Goal: Information Seeking & Learning: Learn about a topic

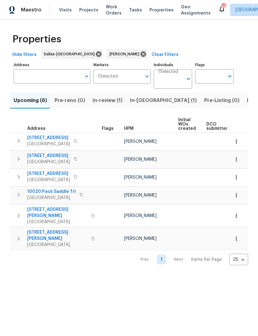
click at [246, 103] on span "Listed (16)" at bounding box center [259, 100] width 26 height 9
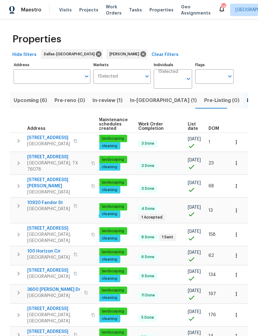
scroll to position [0, 90]
click at [217, 127] on span "DOM" at bounding box center [213, 128] width 11 height 4
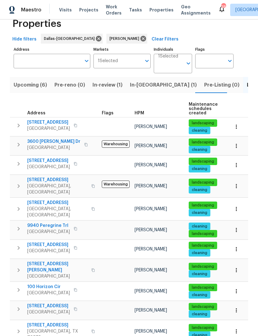
scroll to position [15, 0]
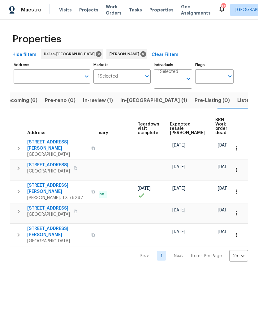
scroll to position [0, 125]
click at [237, 98] on span "Listed (16)" at bounding box center [250, 100] width 26 height 9
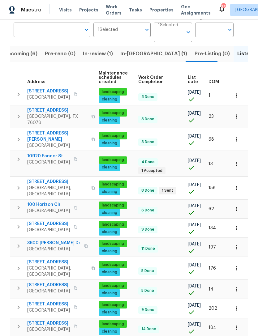
scroll to position [0, 90]
click at [214, 84] on span "DOM" at bounding box center [213, 82] width 11 height 4
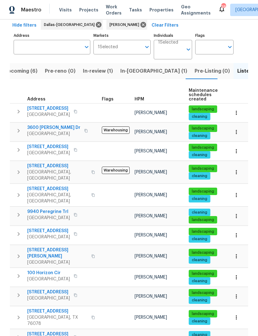
scroll to position [29, 0]
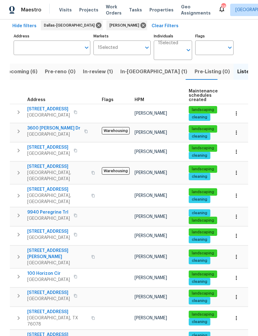
click at [236, 112] on icon "button" at bounding box center [235, 113] width 1 height 4
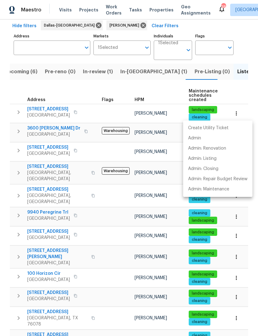
click at [168, 92] on div at bounding box center [129, 168] width 258 height 336
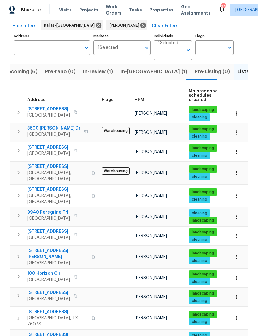
click at [237, 115] on icon "button" at bounding box center [236, 113] width 6 height 6
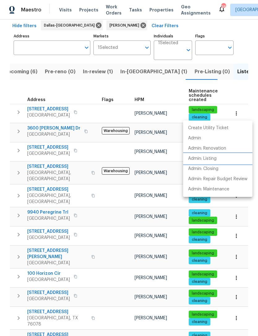
click at [214, 159] on p "Admin: Listing" at bounding box center [202, 158] width 28 height 6
click at [169, 88] on div at bounding box center [129, 168] width 258 height 336
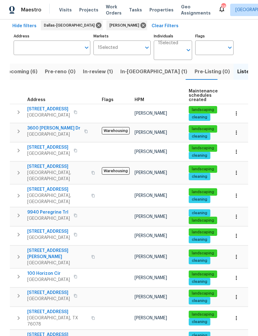
click at [234, 152] on icon "button" at bounding box center [236, 152] width 6 height 6
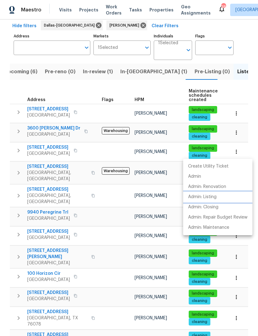
click at [210, 196] on p "Admin: Listing" at bounding box center [202, 197] width 28 height 6
click at [197, 90] on div at bounding box center [129, 168] width 258 height 336
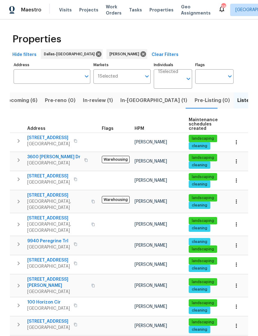
scroll to position [0, 0]
click at [235, 162] on icon "button" at bounding box center [236, 161] width 6 height 6
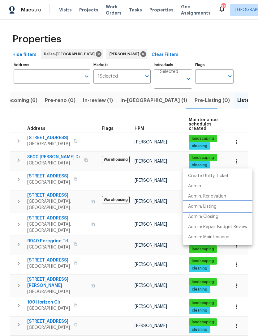
click at [208, 208] on p "Admin: Listing" at bounding box center [202, 206] width 28 height 6
click at [214, 116] on div at bounding box center [129, 168] width 258 height 336
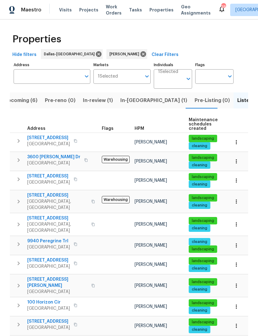
click at [238, 202] on icon "button" at bounding box center [236, 201] width 6 height 6
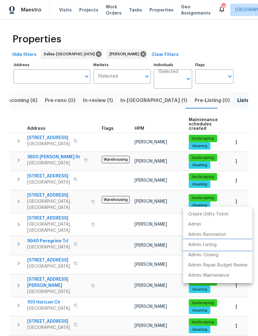
click at [216, 245] on p "Admin: Listing" at bounding box center [202, 245] width 28 height 6
click at [28, 103] on div at bounding box center [129, 168] width 258 height 336
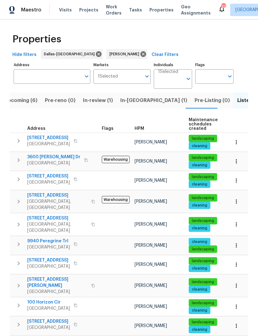
click at [32, 100] on span "Upcoming (6)" at bounding box center [20, 100] width 33 height 9
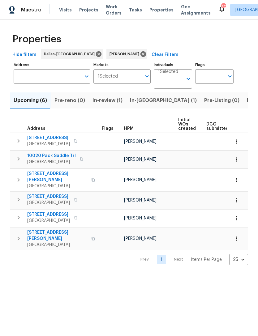
click at [19, 235] on icon "button" at bounding box center [18, 238] width 7 height 7
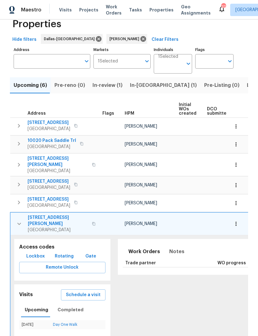
scroll to position [15, 0]
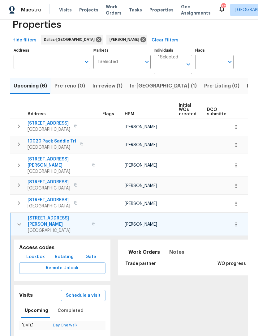
click at [18, 199] on icon "button" at bounding box center [18, 202] width 7 height 7
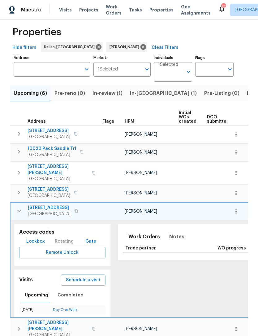
scroll to position [7, 0]
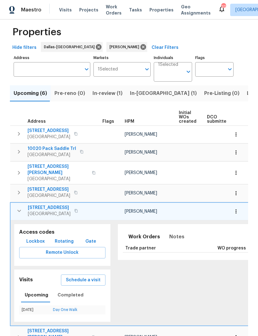
click at [18, 211] on button "button" at bounding box center [19, 210] width 12 height 12
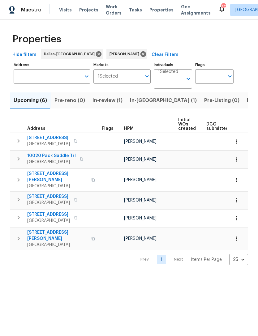
scroll to position [0, 1]
click at [18, 196] on icon "button" at bounding box center [18, 199] width 7 height 7
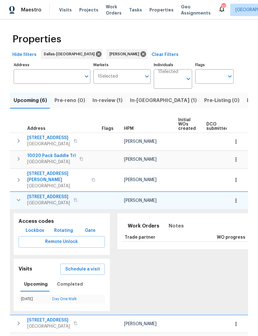
click at [19, 197] on icon "button" at bounding box center [18, 199] width 7 height 7
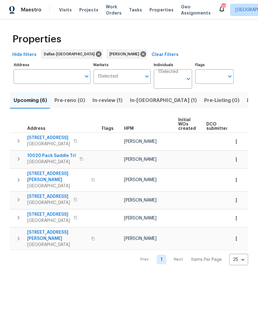
scroll to position [0, 0]
click at [17, 179] on icon "button" at bounding box center [18, 179] width 7 height 7
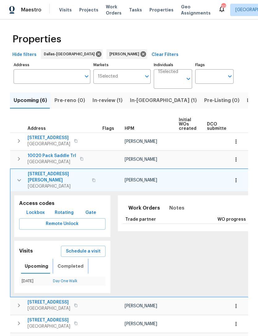
click at [74, 262] on span "Completed" at bounding box center [70, 266] width 26 height 8
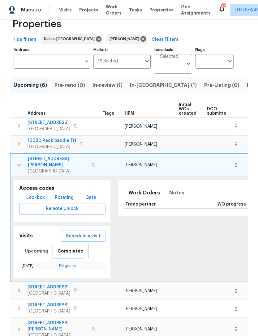
scroll to position [15, 0]
click at [58, 160] on span "11308 Southerland Dr" at bounding box center [58, 162] width 60 height 12
click at [21, 162] on icon "button" at bounding box center [18, 165] width 7 height 7
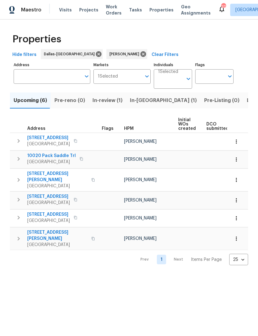
scroll to position [0, 0]
click at [14, 161] on button "button" at bounding box center [18, 159] width 12 height 12
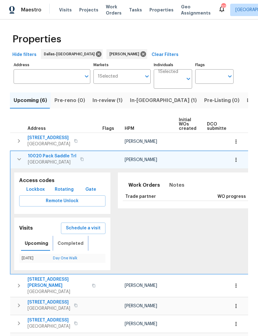
click at [74, 243] on span "Completed" at bounding box center [70, 243] width 26 height 8
click at [61, 155] on span "10020 Pack Saddle Trl" at bounding box center [52, 156] width 48 height 6
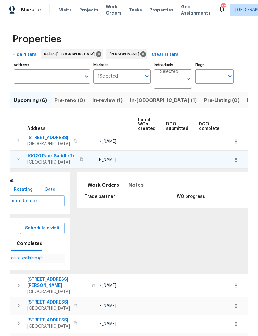
scroll to position [0, 7]
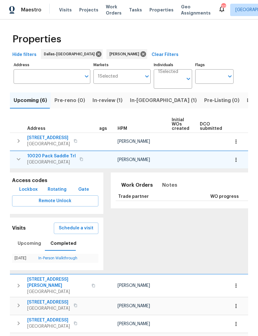
click at [54, 154] on span "10020 Pack Saddle Trl" at bounding box center [51, 156] width 48 height 6
click at [238, 160] on icon "button" at bounding box center [236, 160] width 6 height 6
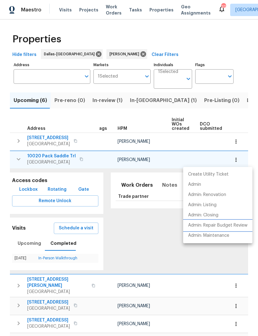
click at [229, 225] on p "Admin: Repair Budget Review" at bounding box center [217, 225] width 59 height 6
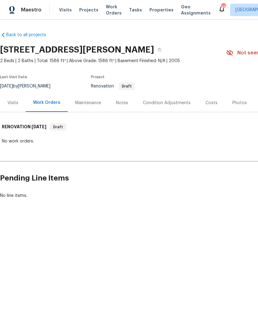
click at [166, 101] on div "Condition Adjustments" at bounding box center [167, 103] width 48 height 6
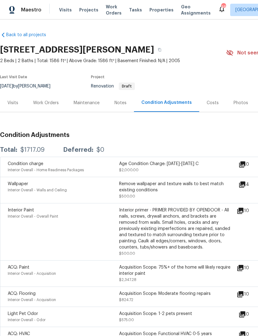
click at [11, 102] on div "Visits" at bounding box center [12, 103] width 11 height 6
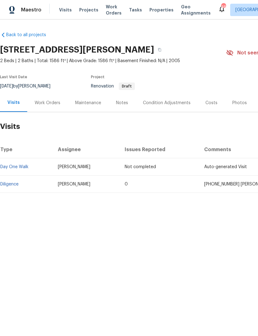
click at [168, 103] on div "Condition Adjustments" at bounding box center [167, 103] width 48 height 6
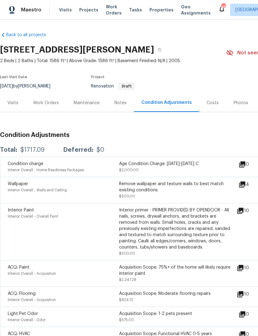
click at [243, 213] on icon at bounding box center [240, 211] width 6 height 6
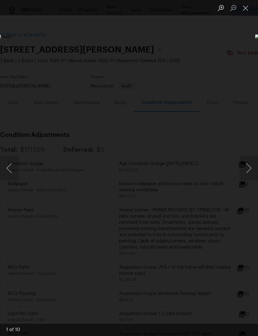
click at [248, 169] on button "Next image" at bounding box center [248, 168] width 19 height 25
click at [247, 170] on button "Next image" at bounding box center [248, 168] width 19 height 25
click at [247, 172] on button "Next image" at bounding box center [248, 168] width 19 height 25
click at [249, 171] on button "Next image" at bounding box center [248, 168] width 19 height 25
click at [249, 168] on button "Next image" at bounding box center [248, 168] width 19 height 25
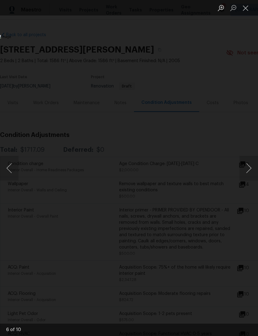
click at [249, 166] on button "Next image" at bounding box center [248, 168] width 19 height 25
click at [247, 164] on button "Next image" at bounding box center [248, 168] width 19 height 25
click at [244, 162] on button "Next image" at bounding box center [248, 168] width 19 height 25
click at [246, 6] on button "Close lightbox" at bounding box center [245, 7] width 12 height 11
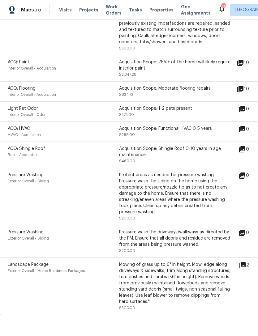
scroll to position [205, 0]
click at [246, 267] on icon at bounding box center [241, 265] width 7 height 7
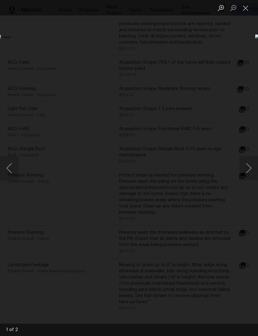
click at [244, 168] on button "Next image" at bounding box center [248, 168] width 19 height 25
click at [246, 8] on button "Close lightbox" at bounding box center [245, 7] width 12 height 11
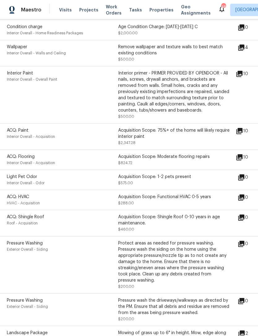
scroll to position [130, 2]
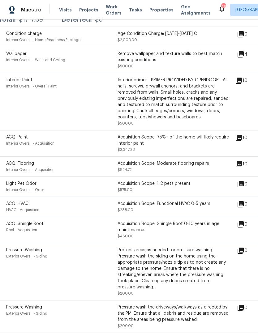
click at [230, 140] on div "ACQ: Paint Interior Overall - Acquisition Acquisition Scope: 75%+ of the home w…" at bounding box center [120, 143] width 229 height 19
click at [242, 140] on icon at bounding box center [238, 137] width 7 height 7
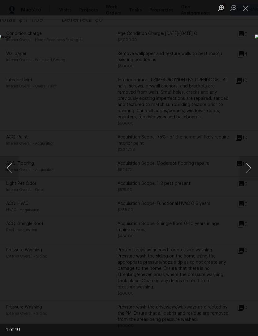
click at [250, 170] on button "Next image" at bounding box center [248, 168] width 19 height 25
click at [246, 170] on button "Next image" at bounding box center [248, 168] width 19 height 25
click at [245, 171] on button "Next image" at bounding box center [248, 168] width 19 height 25
click at [245, 8] on button "Close lightbox" at bounding box center [245, 7] width 12 height 11
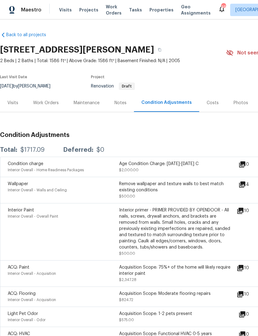
scroll to position [0, 0]
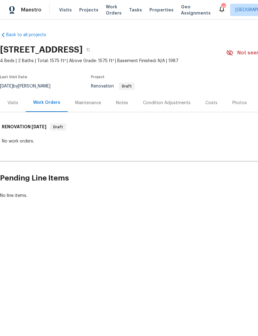
click at [172, 101] on div "Condition Adjustments" at bounding box center [167, 103] width 48 height 6
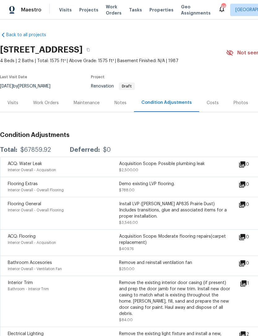
click at [15, 103] on div "Visits" at bounding box center [12, 103] width 11 height 6
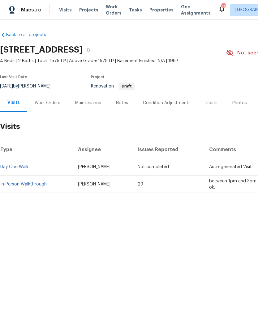
click at [162, 100] on div "Condition Adjustments" at bounding box center [167, 103] width 48 height 6
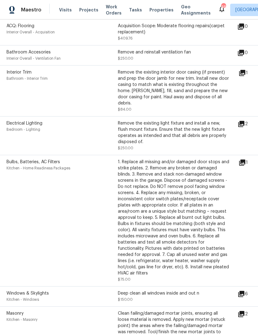
scroll to position [211, 1]
click at [244, 122] on icon at bounding box center [241, 123] width 6 height 6
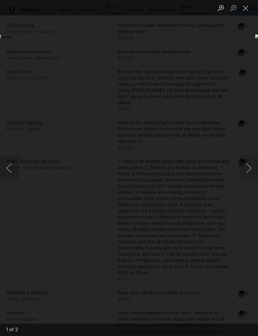
click at [248, 5] on button "Close lightbox" at bounding box center [245, 7] width 12 height 11
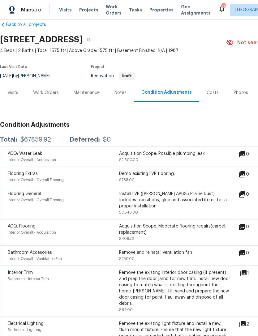
scroll to position [10, 0]
click at [212, 92] on div "Costs" at bounding box center [212, 93] width 12 height 6
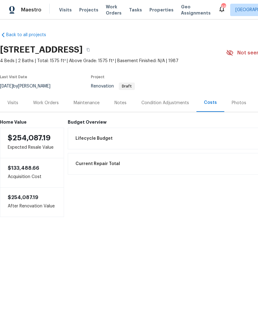
click at [51, 107] on div "Work Orders" at bounding box center [46, 103] width 40 height 18
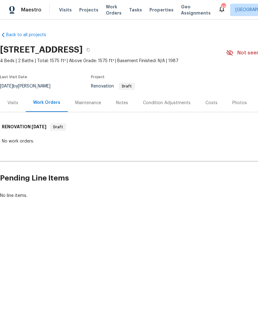
click at [175, 104] on div "Condition Adjustments" at bounding box center [167, 103] width 48 height 6
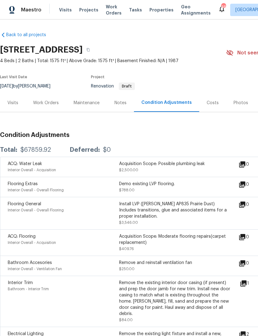
click at [15, 103] on div "Visits" at bounding box center [12, 103] width 11 height 6
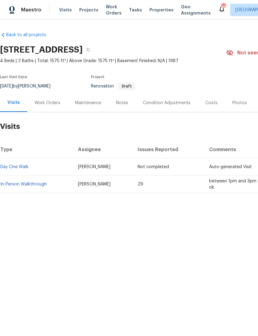
click at [32, 183] on link "In-Person Walkthrough" at bounding box center [23, 184] width 46 height 4
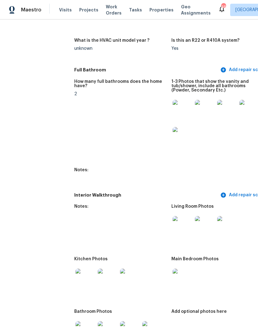
scroll to position [667, 0]
click at [172, 220] on img at bounding box center [182, 226] width 20 height 20
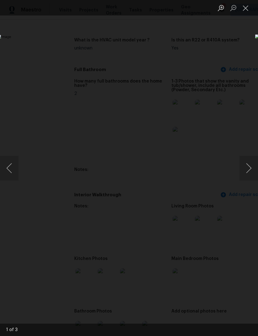
click at [250, 166] on button "Next image" at bounding box center [248, 168] width 19 height 25
click at [250, 167] on button "Next image" at bounding box center [248, 168] width 19 height 25
click at [250, 169] on button "Next image" at bounding box center [248, 168] width 19 height 25
click at [247, 7] on button "Close lightbox" at bounding box center [245, 7] width 12 height 11
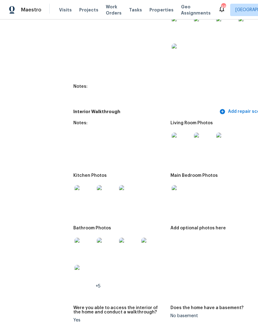
scroll to position [750, 1]
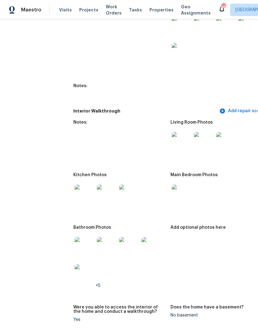
click at [171, 189] on img at bounding box center [181, 194] width 20 height 20
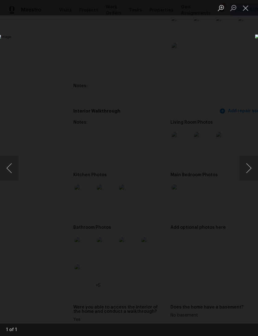
click at [247, 165] on button "Next image" at bounding box center [248, 168] width 19 height 25
click at [246, 7] on button "Close lightbox" at bounding box center [245, 7] width 12 height 11
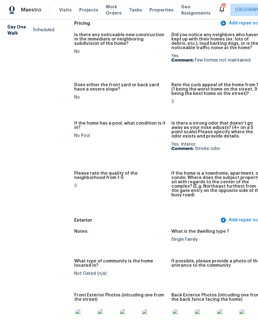
scroll to position [65, 0]
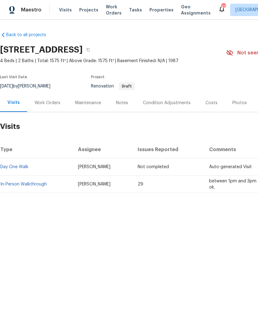
click at [210, 103] on div "Costs" at bounding box center [211, 103] width 12 height 6
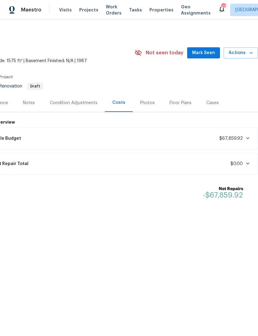
scroll to position [0, 91]
click at [249, 137] on icon at bounding box center [247, 138] width 5 height 5
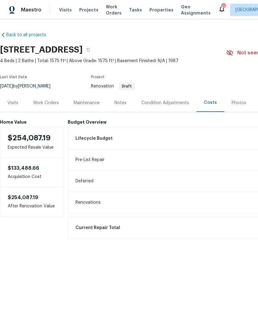
scroll to position [0, 0]
click at [159, 95] on div "Condition Adjustments" at bounding box center [165, 103] width 62 height 18
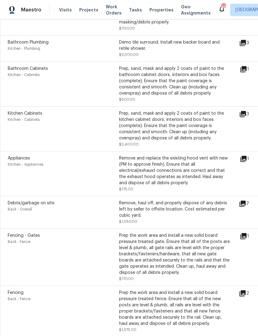
scroll to position [694, 0]
